Goal: Information Seeking & Learning: Check status

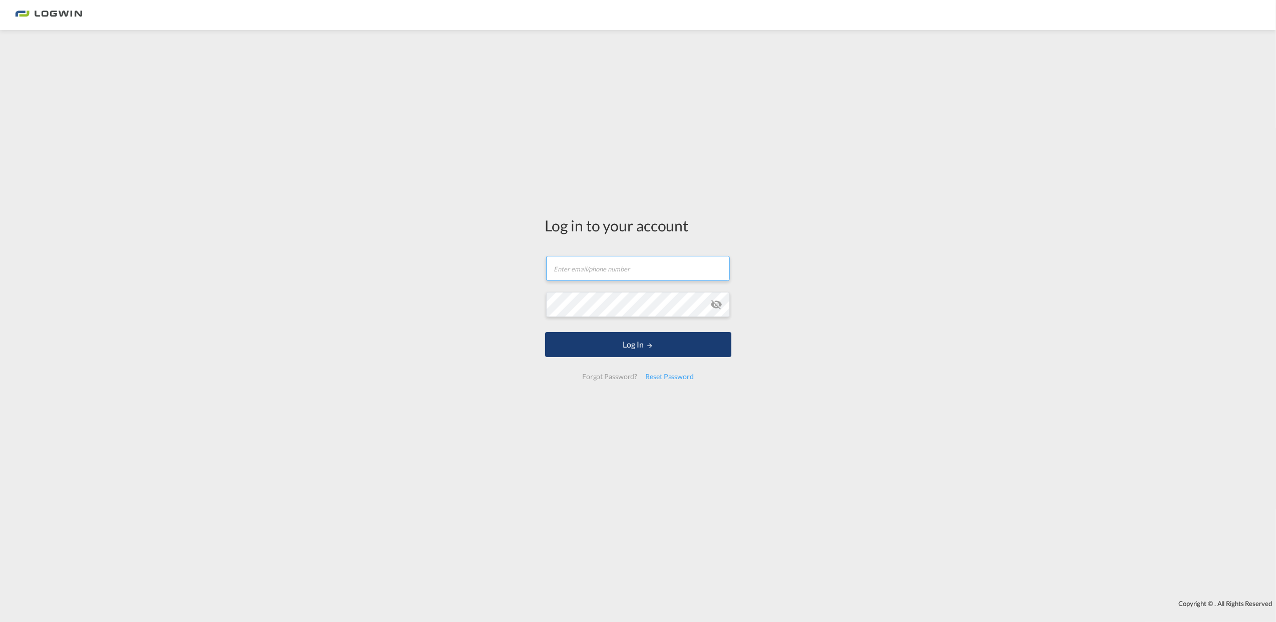
type input "[PERSON_NAME][EMAIL_ADDRESS][DOMAIN_NAME]"
click at [585, 335] on button "Log In" at bounding box center [638, 344] width 186 height 25
